Goal: Task Accomplishment & Management: Complete application form

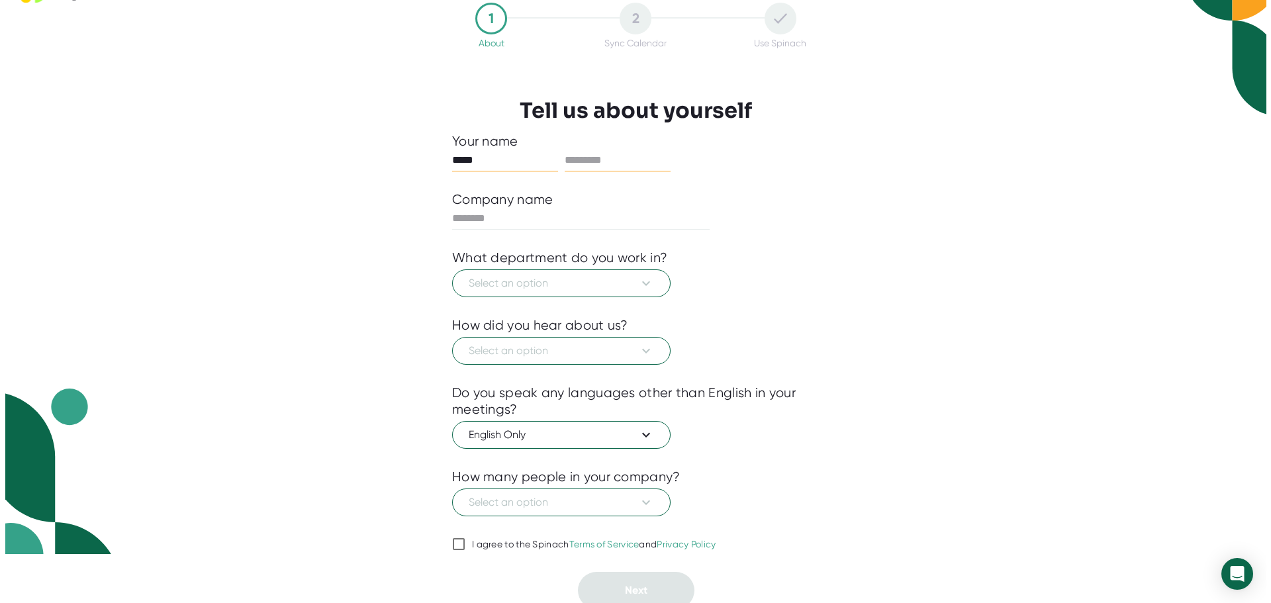
scroll to position [55, 0]
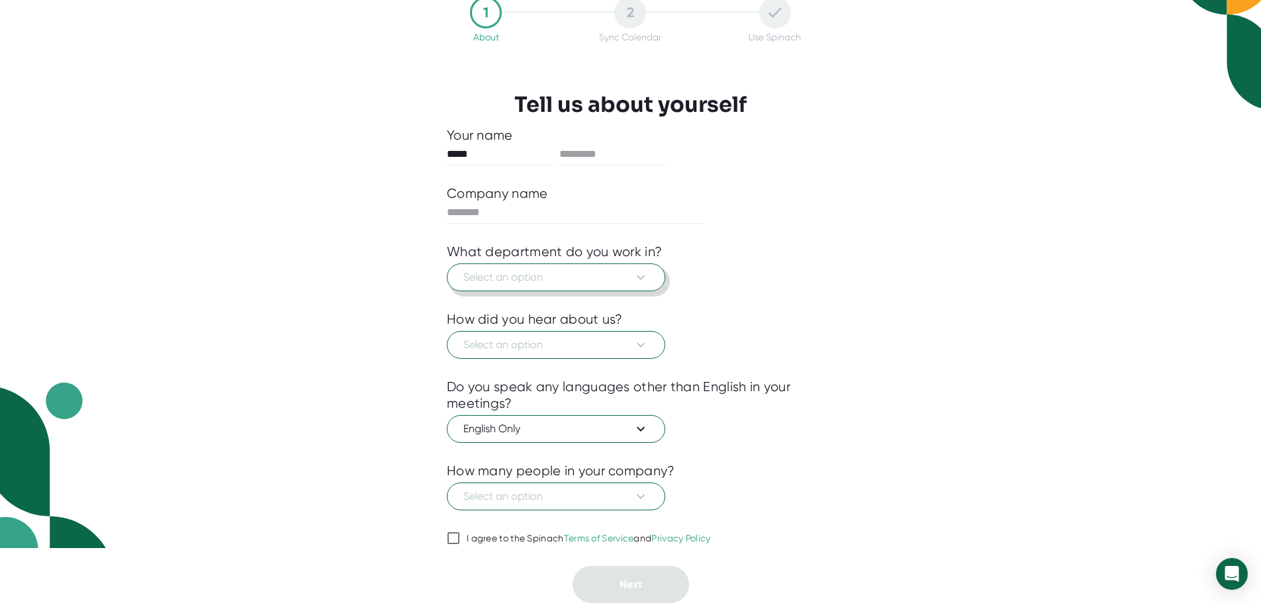
click at [613, 283] on span "Select an option" at bounding box center [555, 277] width 185 height 16
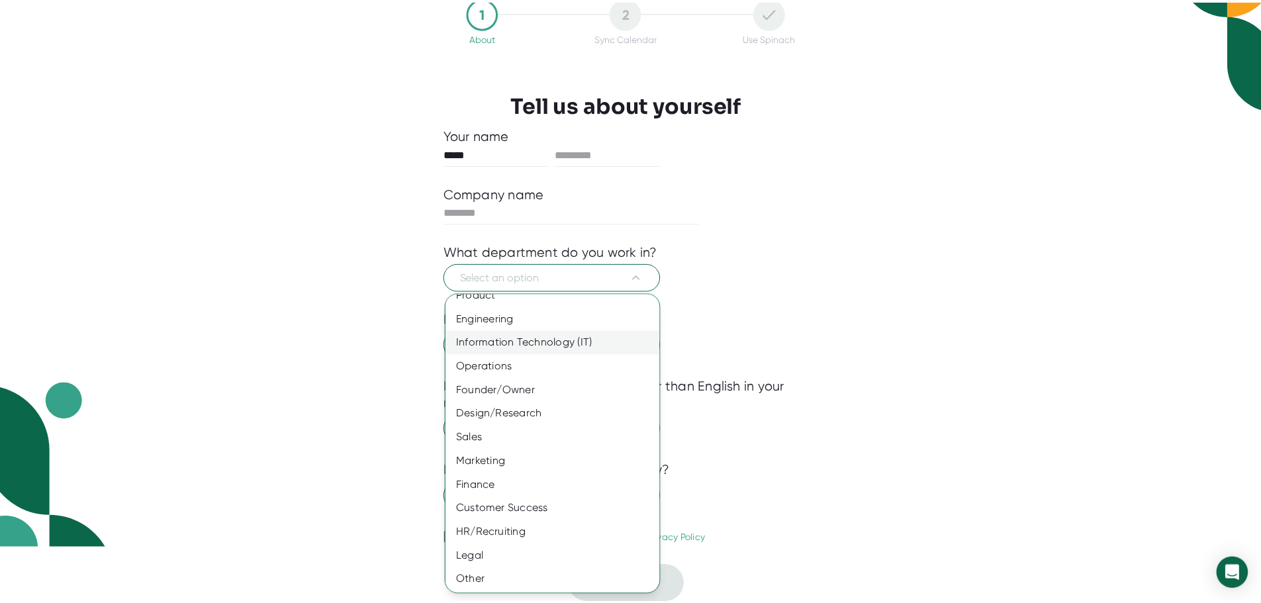
scroll to position [15, 0]
click at [567, 342] on div "Information Technology (IT)" at bounding box center [562, 342] width 226 height 24
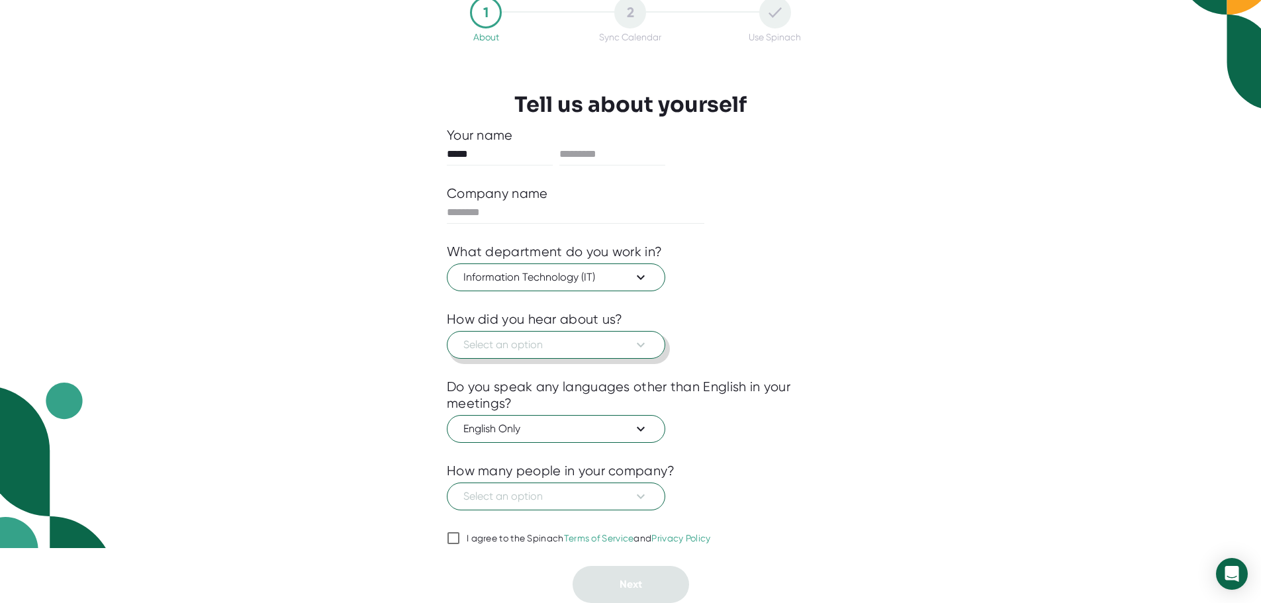
click at [566, 347] on span "Select an option" at bounding box center [555, 345] width 185 height 16
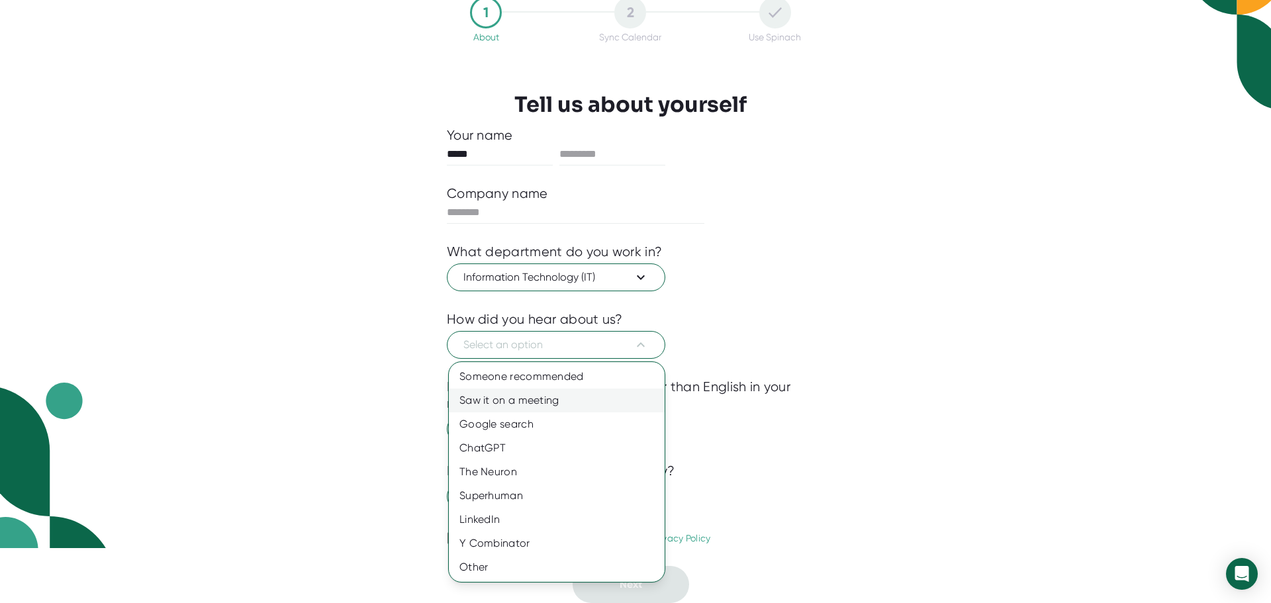
click at [578, 393] on div "Saw it on a meeting" at bounding box center [557, 400] width 216 height 24
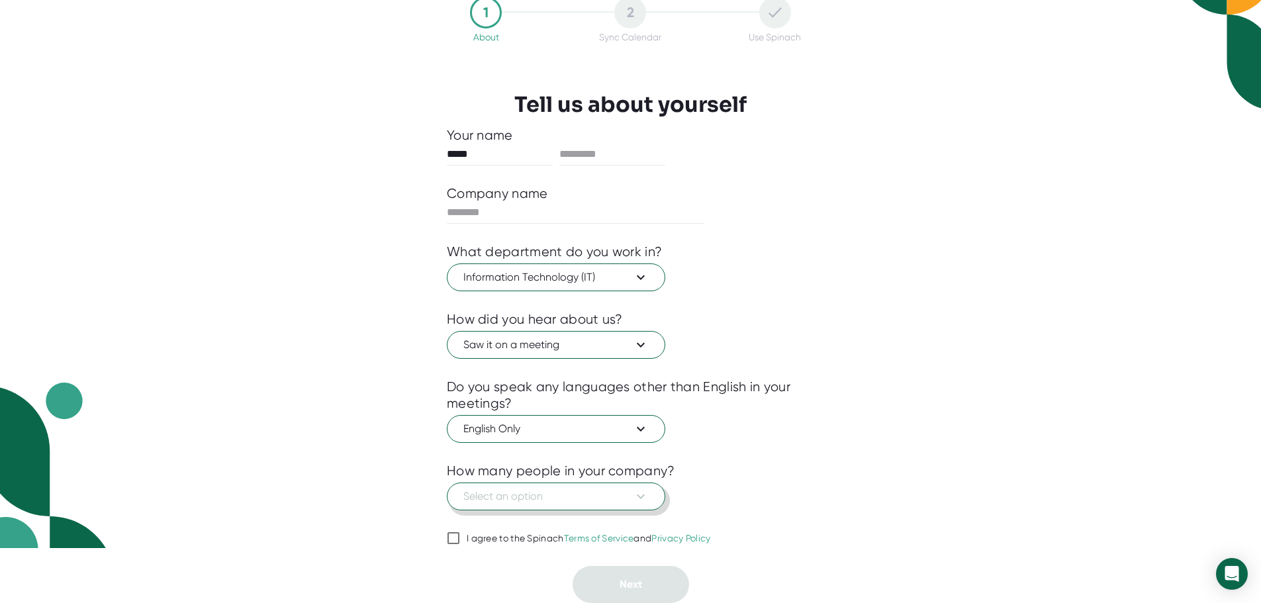
click at [571, 498] on span "Select an option" at bounding box center [555, 496] width 185 height 16
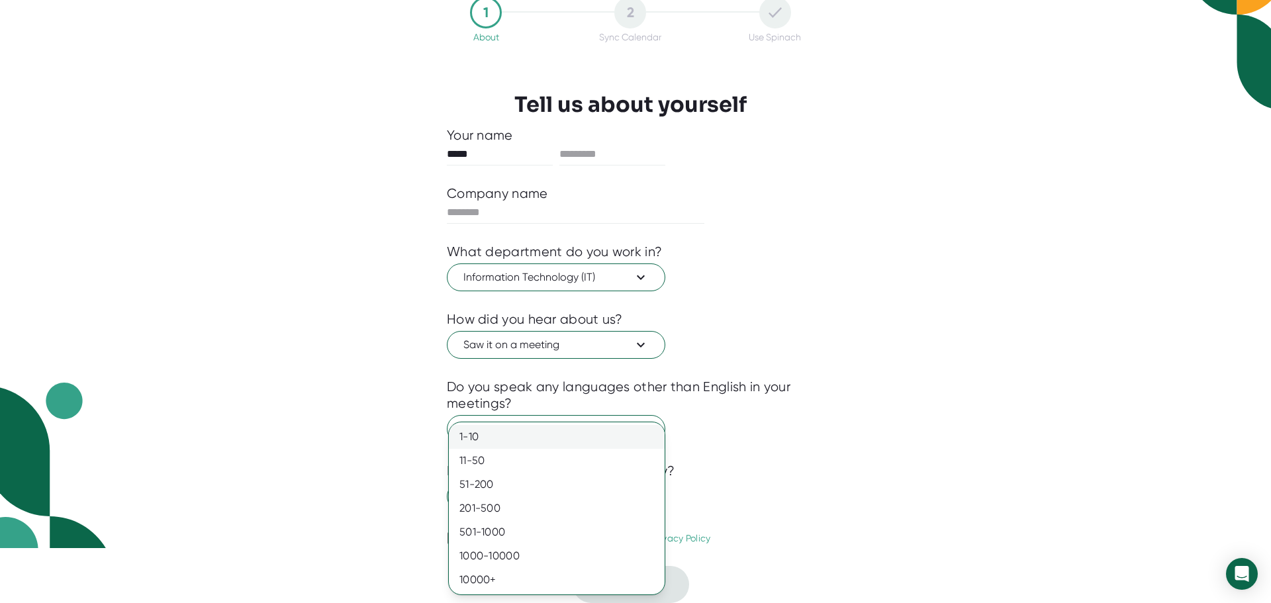
click at [560, 430] on div "1-10" at bounding box center [557, 437] width 216 height 24
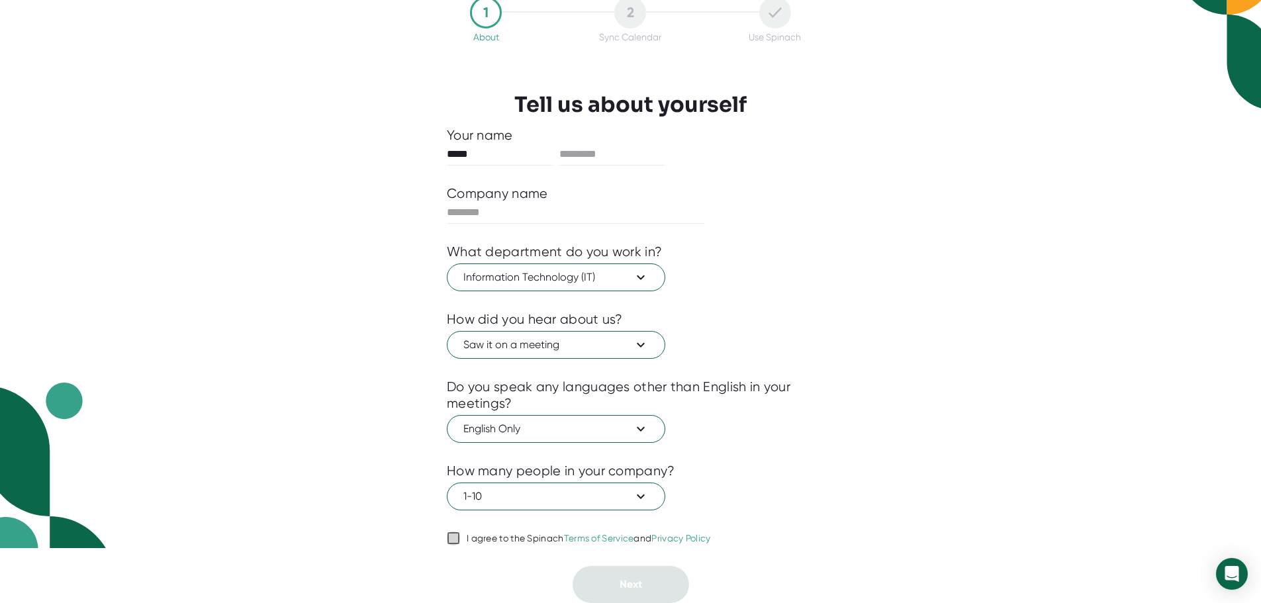
click at [458, 534] on input "I agree to the Spinach Terms of Service and Privacy Policy" at bounding box center [453, 538] width 13 height 16
checkbox input "true"
click at [603, 152] on input "text" at bounding box center [612, 154] width 106 height 21
click at [561, 192] on div "Company name" at bounding box center [630, 193] width 367 height 17
click at [553, 203] on input "text" at bounding box center [575, 212] width 257 height 21
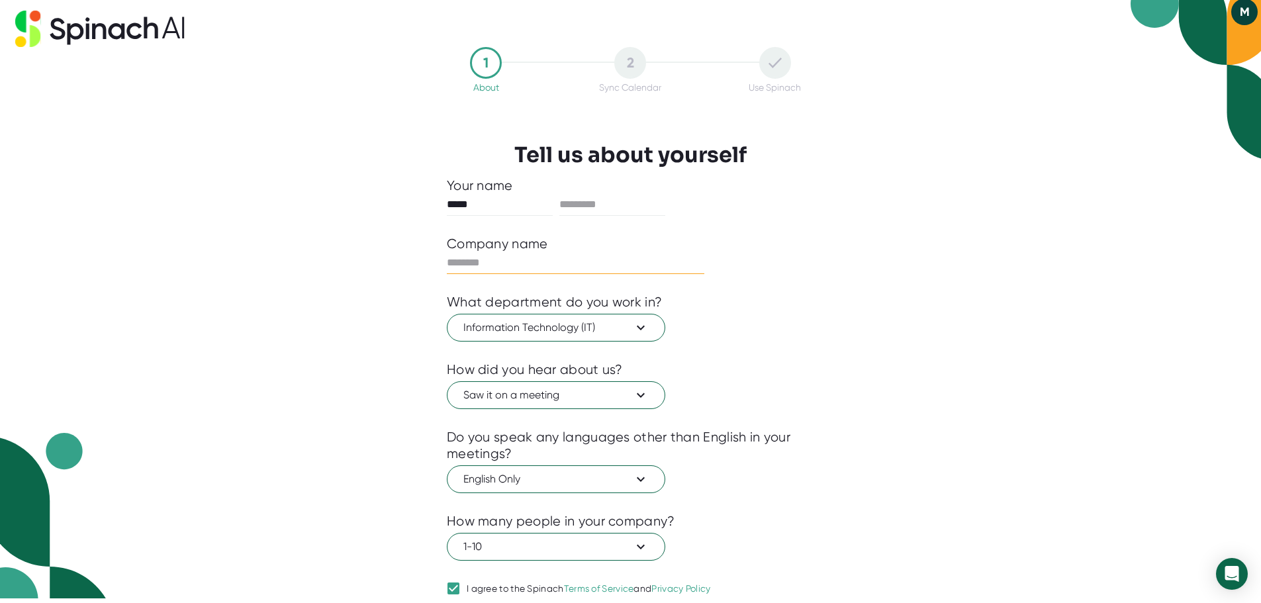
scroll to position [0, 0]
